Goal: Information Seeking & Learning: Learn about a topic

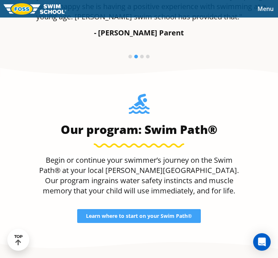
scroll to position [629, 0]
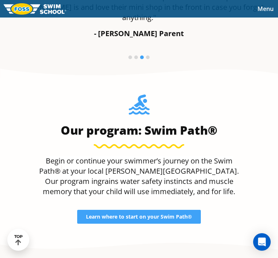
click at [181, 215] on span "Learn where to start on your Swim Path®" at bounding box center [139, 217] width 106 height 5
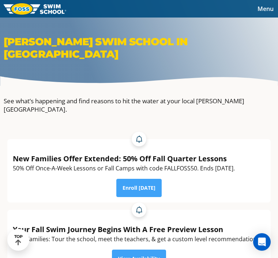
scroll to position [0, 0]
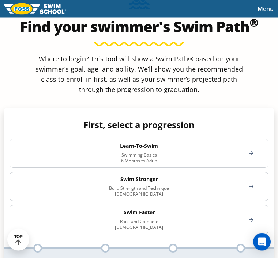
scroll to position [424, 0]
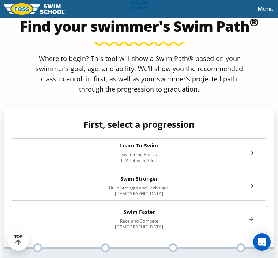
click at [252, 142] on div "Learn-To-Swim Swimming Basics 6 Months to Adult" at bounding box center [139, 153] width 259 height 29
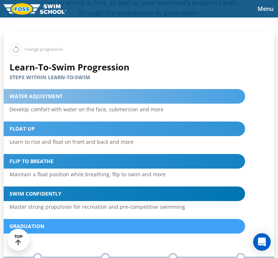
scroll to position [500, 0]
click at [116, 122] on div "Float Up" at bounding box center [124, 129] width 241 height 15
click at [27, 122] on div "Float Up" at bounding box center [124, 129] width 241 height 15
click at [41, 139] on p "Learn to rise and float on front and back and more" at bounding box center [116, 142] width 212 height 7
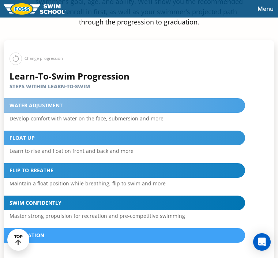
scroll to position [492, 0]
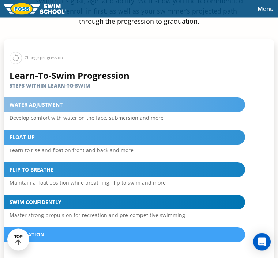
click at [206, 136] on div "Float Up" at bounding box center [124, 137] width 241 height 15
click at [54, 132] on div "Float Up" at bounding box center [124, 137] width 241 height 15
click at [52, 131] on div "Float Up" at bounding box center [124, 137] width 241 height 15
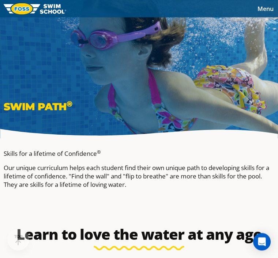
scroll to position [0, 0]
